Goal: Transaction & Acquisition: Purchase product/service

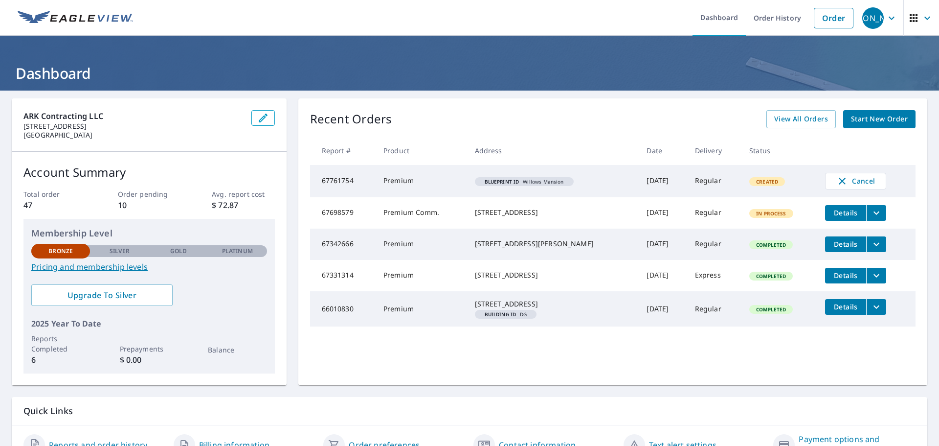
click at [851, 122] on span "Start New Order" at bounding box center [879, 119] width 57 height 12
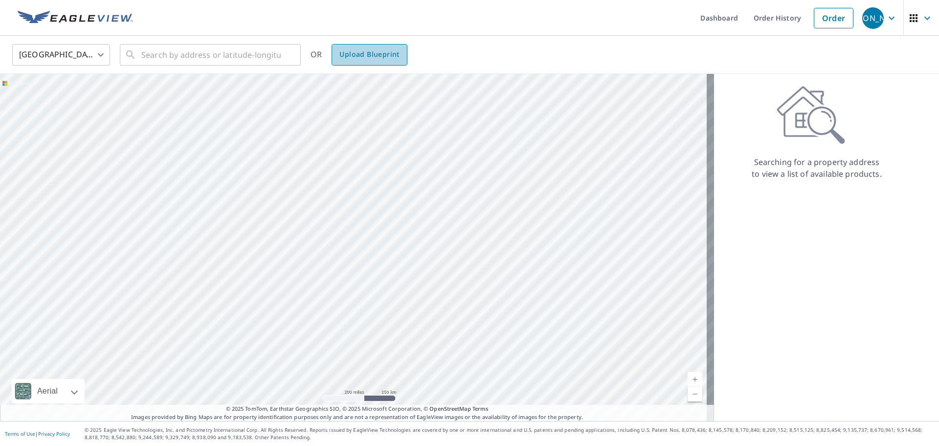
click at [368, 48] on span "Upload Blueprint" at bounding box center [369, 54] width 60 height 12
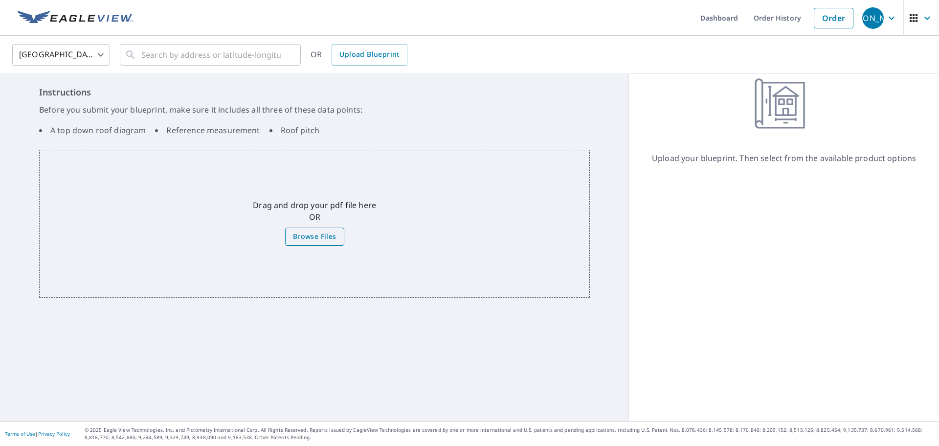
click at [321, 233] on span "Browse Files" at bounding box center [315, 236] width 44 height 12
click at [0, 0] on input "Browse Files" at bounding box center [0, 0] width 0 height 0
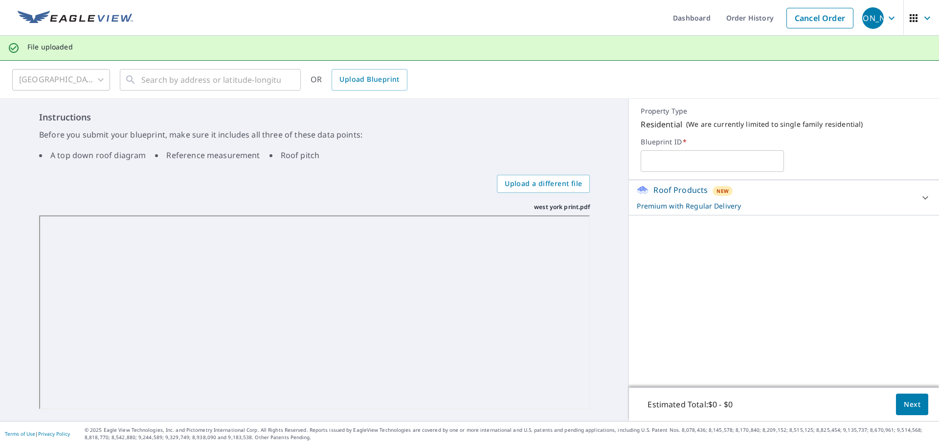
click at [668, 164] on input "text" at bounding box center [712, 160] width 143 height 27
type input "west york"
click at [779, 194] on div "Roof Products New Premium with Regular Delivery" at bounding box center [775, 197] width 277 height 27
click at [896, 407] on button "Next" at bounding box center [912, 404] width 32 height 22
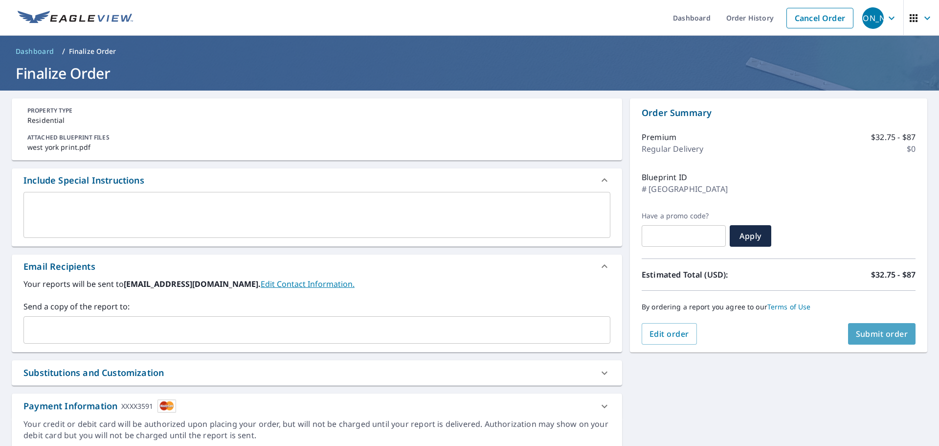
click at [888, 340] on button "Submit order" at bounding box center [882, 334] width 68 height 22
